Goal: Navigation & Orientation: Find specific page/section

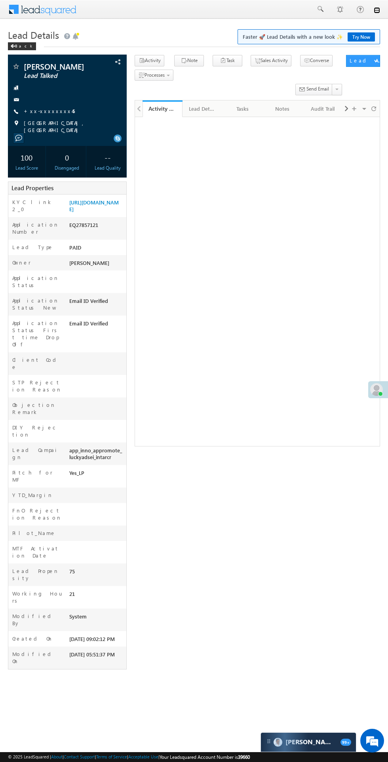
click at [377, 13] on link at bounding box center [377, 10] width 6 height 6
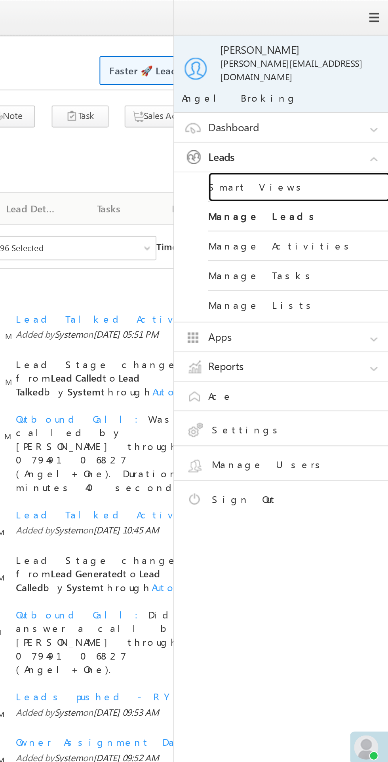
click at [320, 91] on link "Smart Views" at bounding box center [341, 97] width 95 height 15
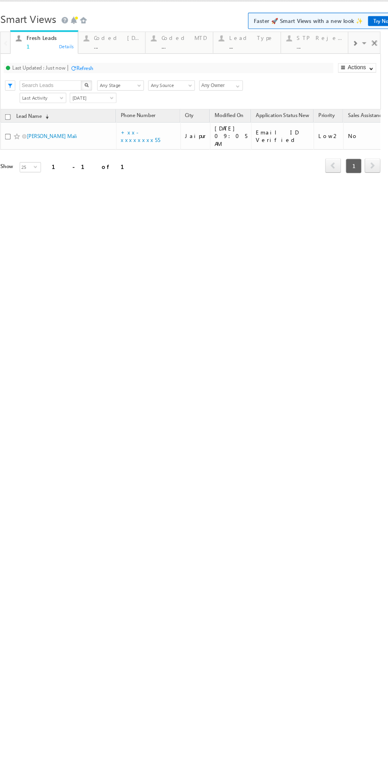
click at [105, 34] on div "Coded Today" at bounding box center [108, 33] width 43 height 6
